Goal: Navigation & Orientation: Understand site structure

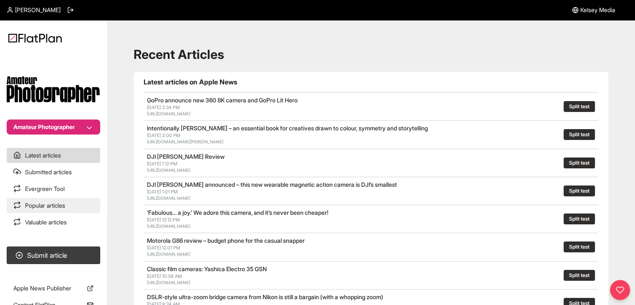
click at [63, 209] on link "Popular articles" at bounding box center [54, 205] width 94 height 15
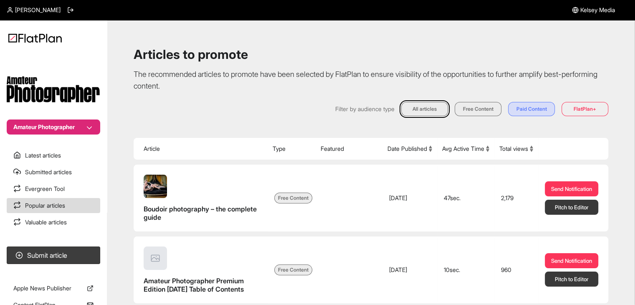
scroll to position [42, 0]
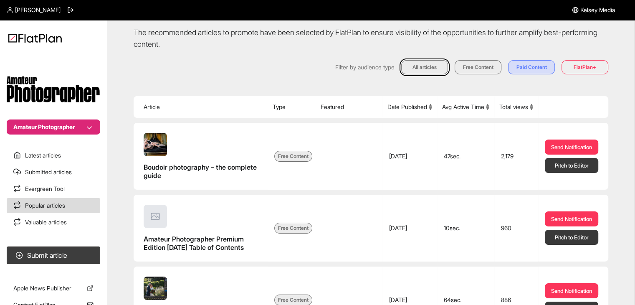
click at [533, 111] on button "Total views" at bounding box center [516, 107] width 34 height 8
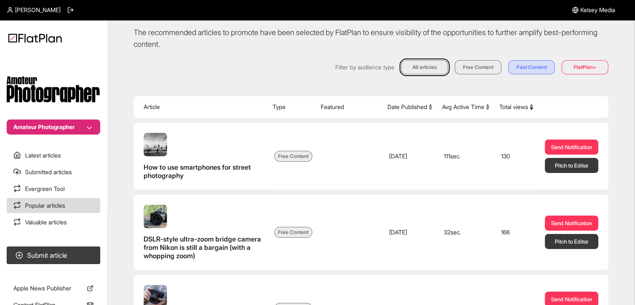
click at [533, 111] on button "Total views" at bounding box center [516, 107] width 34 height 8
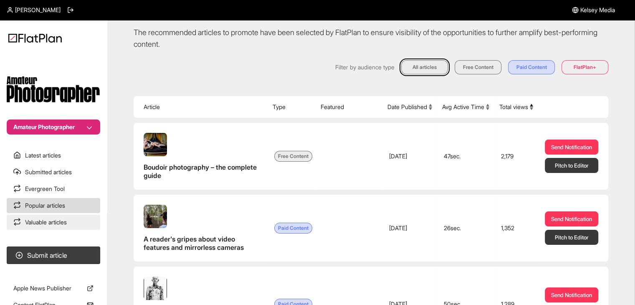
click at [55, 215] on link "Valuable articles" at bounding box center [54, 222] width 94 height 15
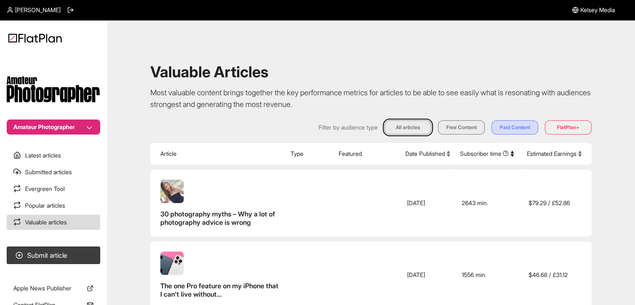
click at [559, 156] on button "Estimated Earnings" at bounding box center [554, 153] width 55 height 8
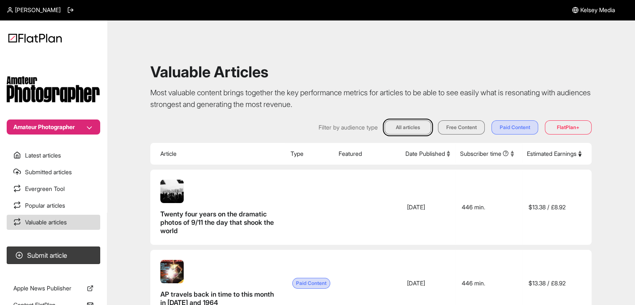
click at [559, 156] on button "Estimated Earnings" at bounding box center [554, 153] width 55 height 8
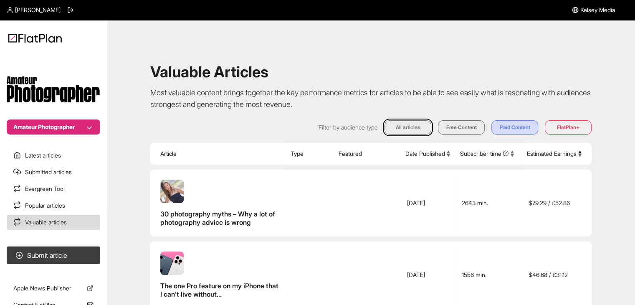
click at [51, 132] on button "Amateur Photographer" at bounding box center [54, 126] width 94 height 15
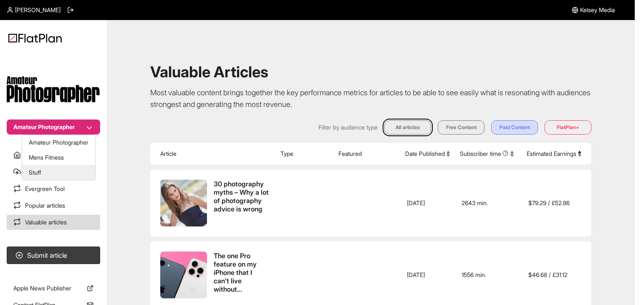
click at [57, 170] on button "Stuff" at bounding box center [58, 172] width 73 height 15
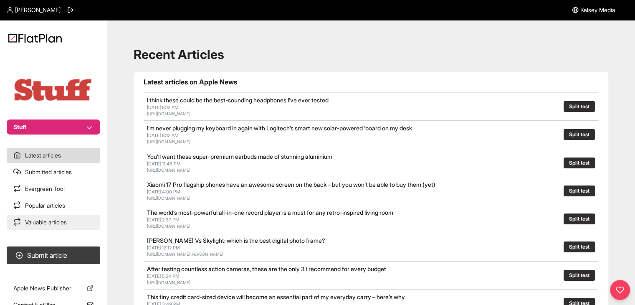
click at [62, 228] on link "Valuable articles" at bounding box center [54, 222] width 94 height 15
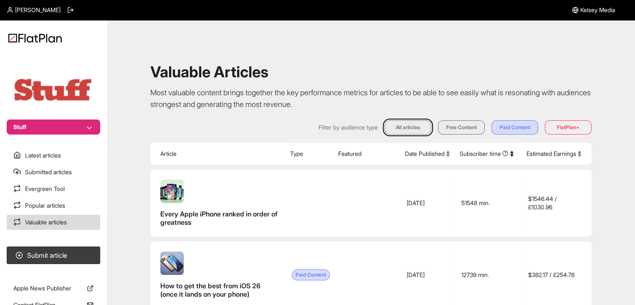
click at [546, 155] on button "Estimated Earnings" at bounding box center [554, 153] width 55 height 8
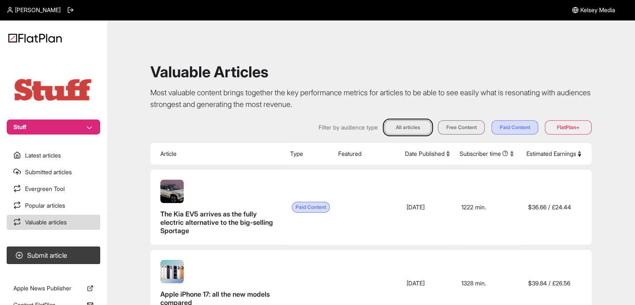
click at [546, 155] on button "Estimated Earnings" at bounding box center [554, 153] width 55 height 8
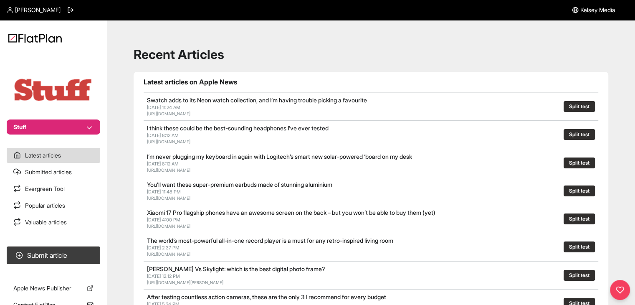
click at [82, 125] on button "Stuff" at bounding box center [54, 126] width 94 height 15
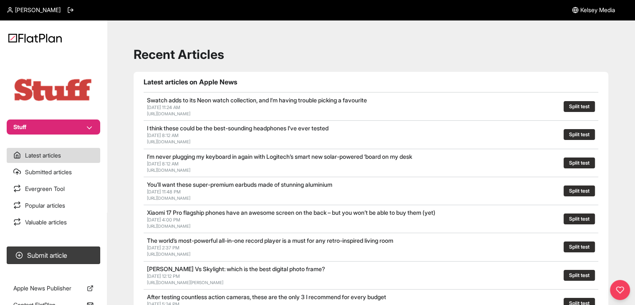
click at [63, 125] on button "Stuff" at bounding box center [54, 126] width 94 height 15
